Goal: Find specific page/section: Find specific page/section

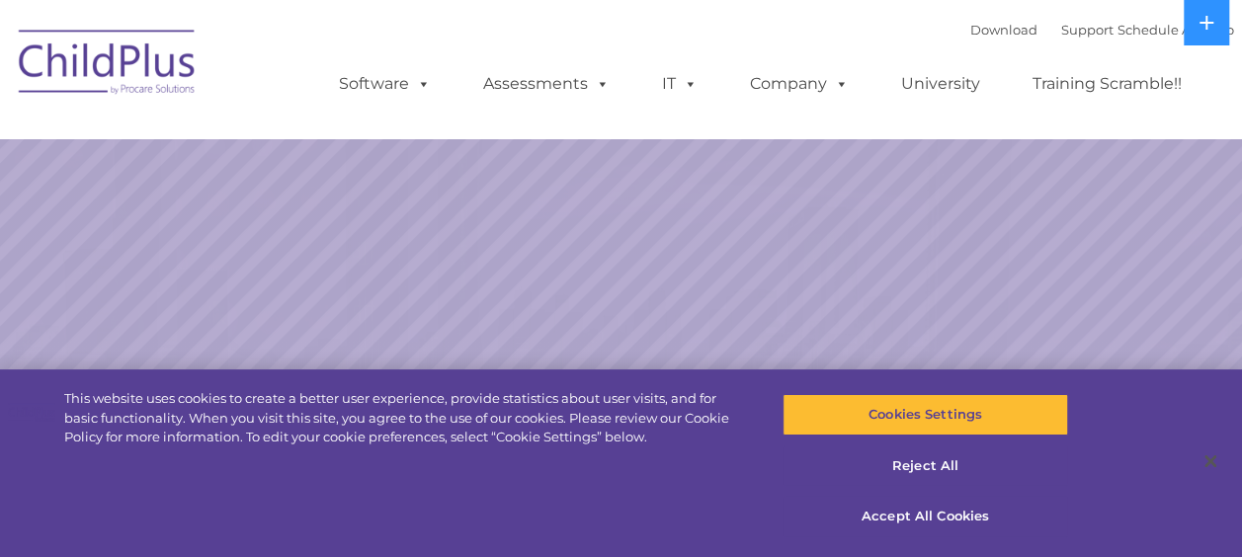
select select "MEDIUM"
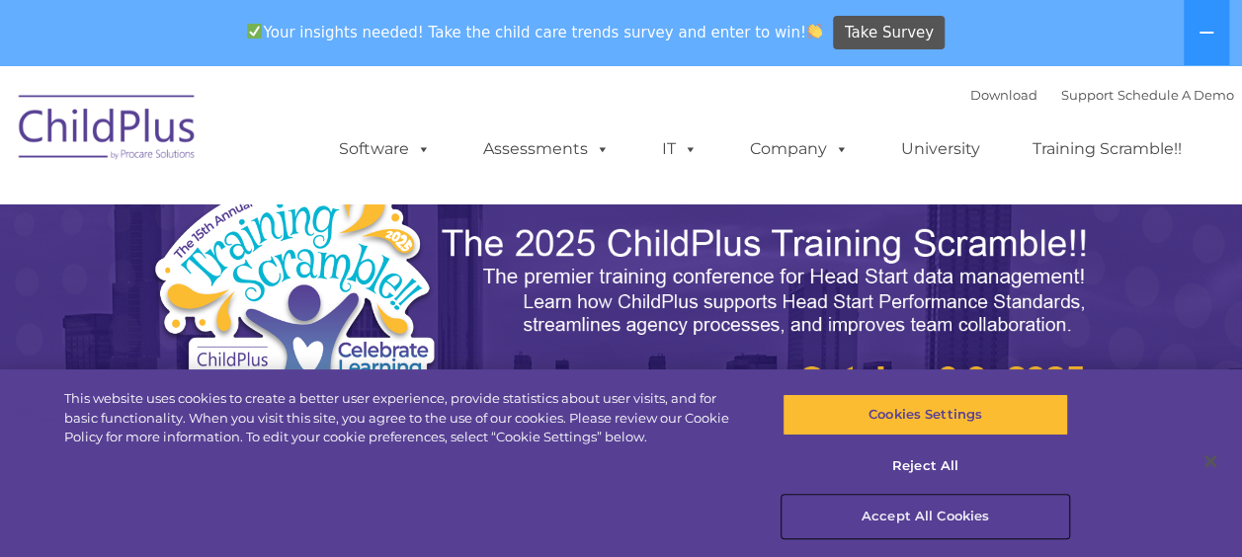
click at [872, 518] on button "Accept All Cookies" at bounding box center [926, 516] width 286 height 41
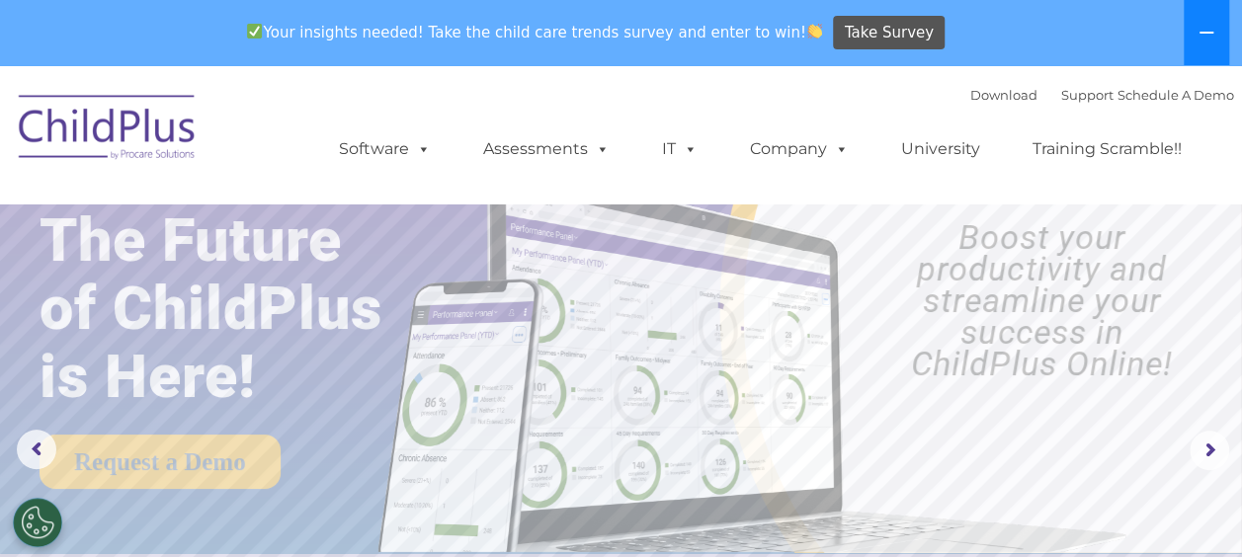
click at [1206, 37] on icon at bounding box center [1207, 33] width 16 height 16
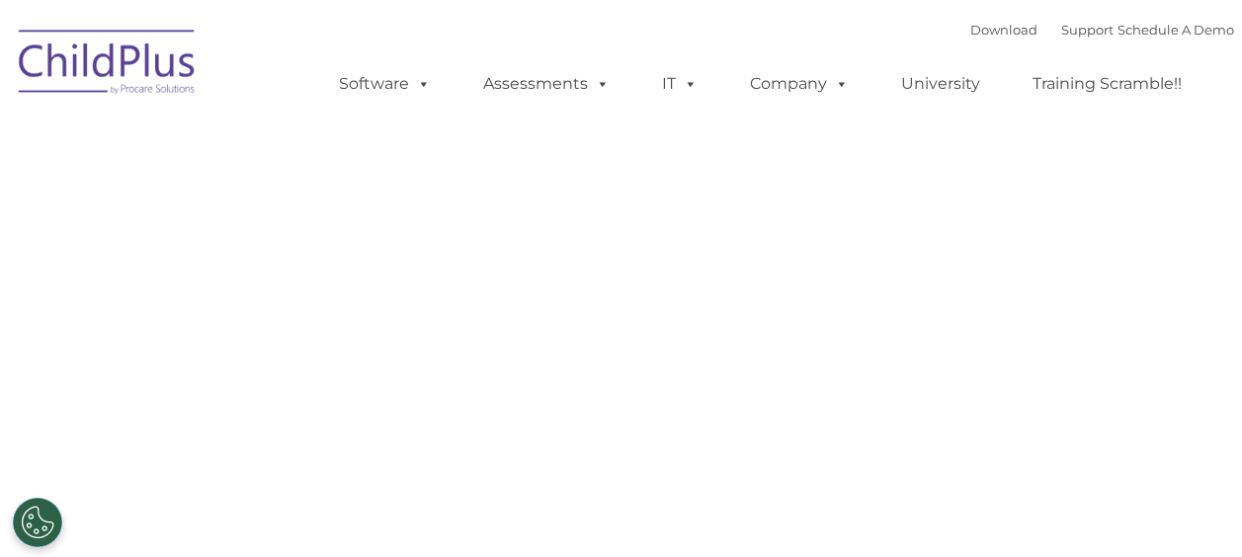
type input ""
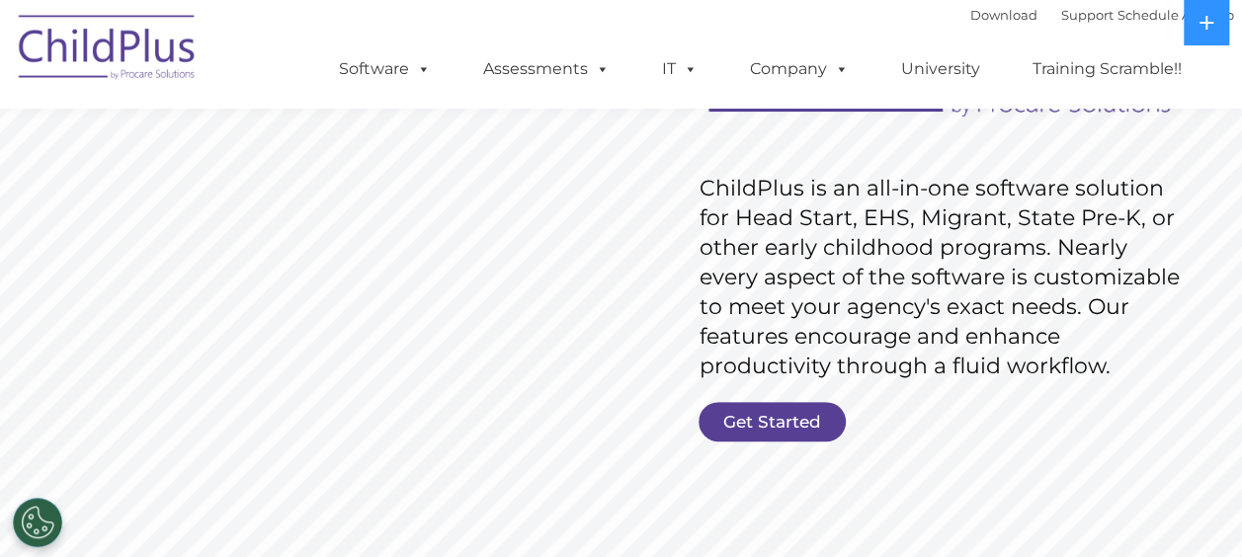
scroll to position [264, 0]
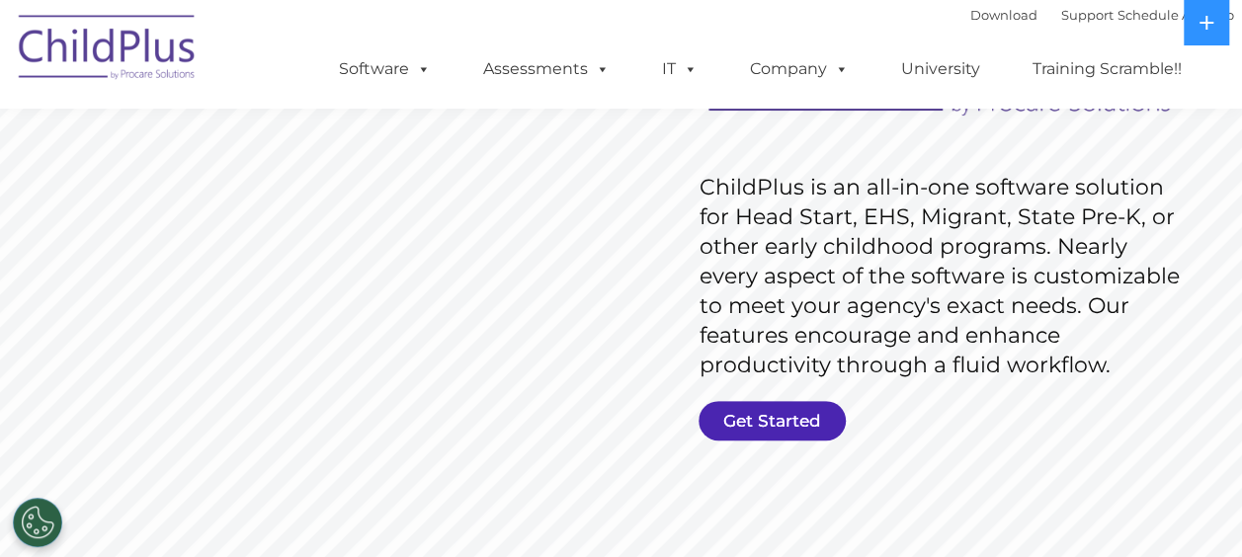
click at [805, 425] on link "Get Started" at bounding box center [772, 421] width 147 height 40
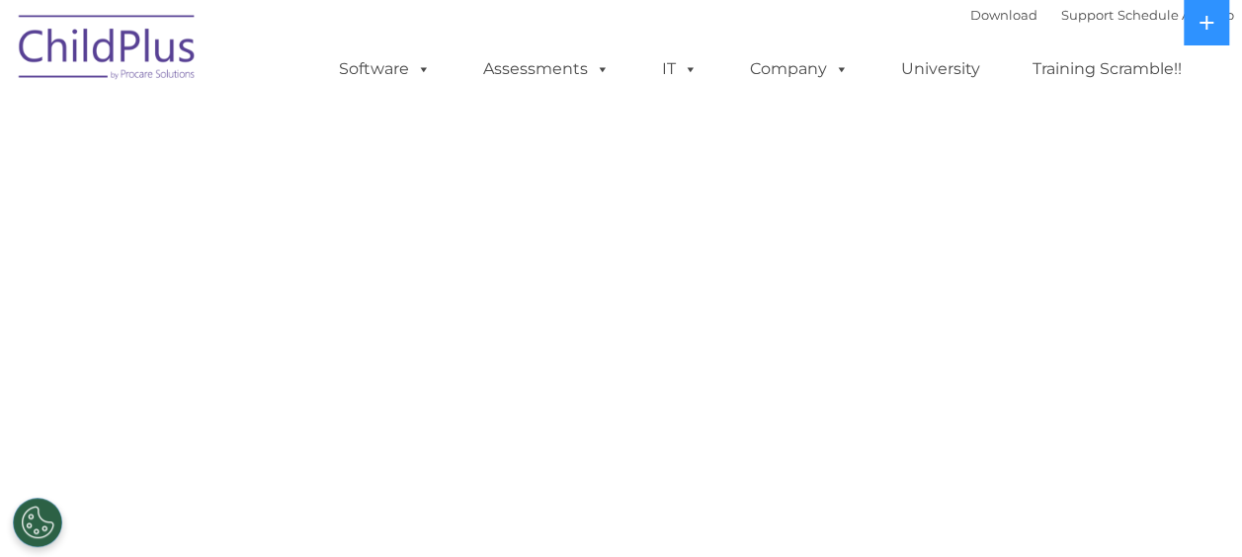
select select "MEDIUM"
